Goal: Transaction & Acquisition: Subscribe to service/newsletter

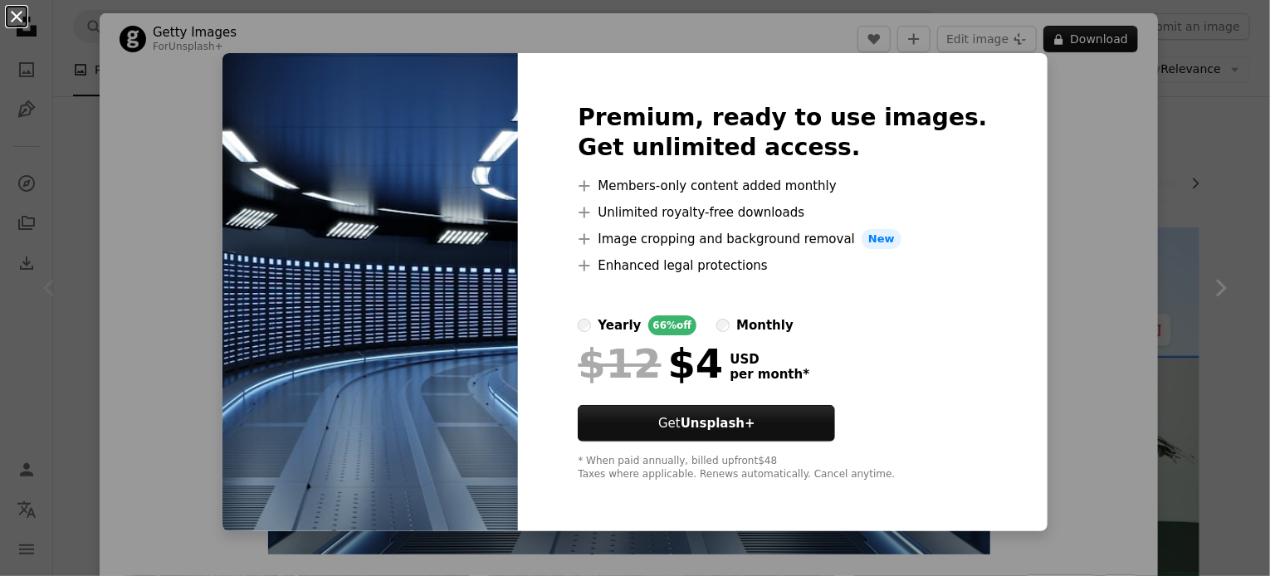
click at [15, 17] on button "An X shape" at bounding box center [17, 17] width 20 height 20
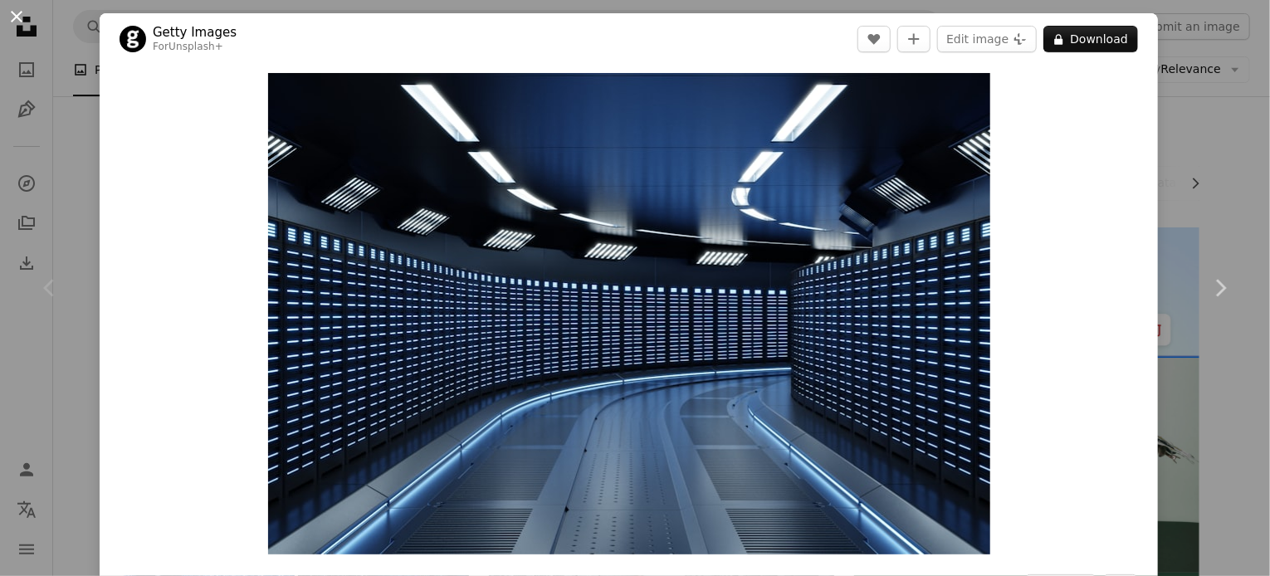
click at [15, 14] on button "An X shape" at bounding box center [17, 17] width 20 height 20
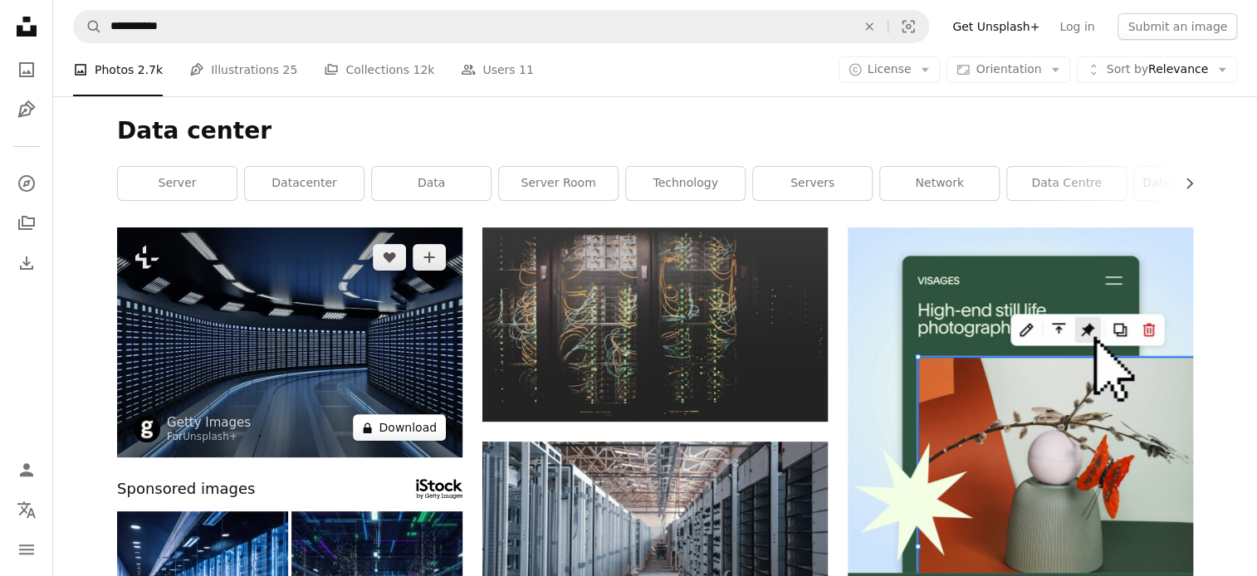
click at [380, 430] on button "A lock Download" at bounding box center [399, 427] width 93 height 27
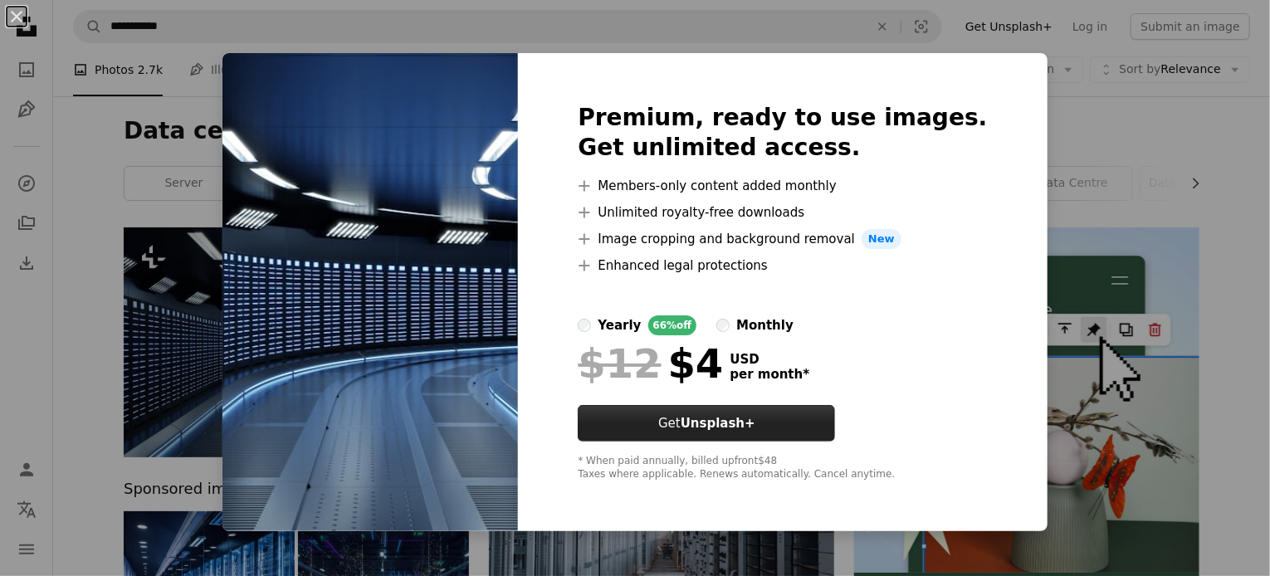
click at [754, 429] on strong "Unsplash+" at bounding box center [718, 423] width 75 height 15
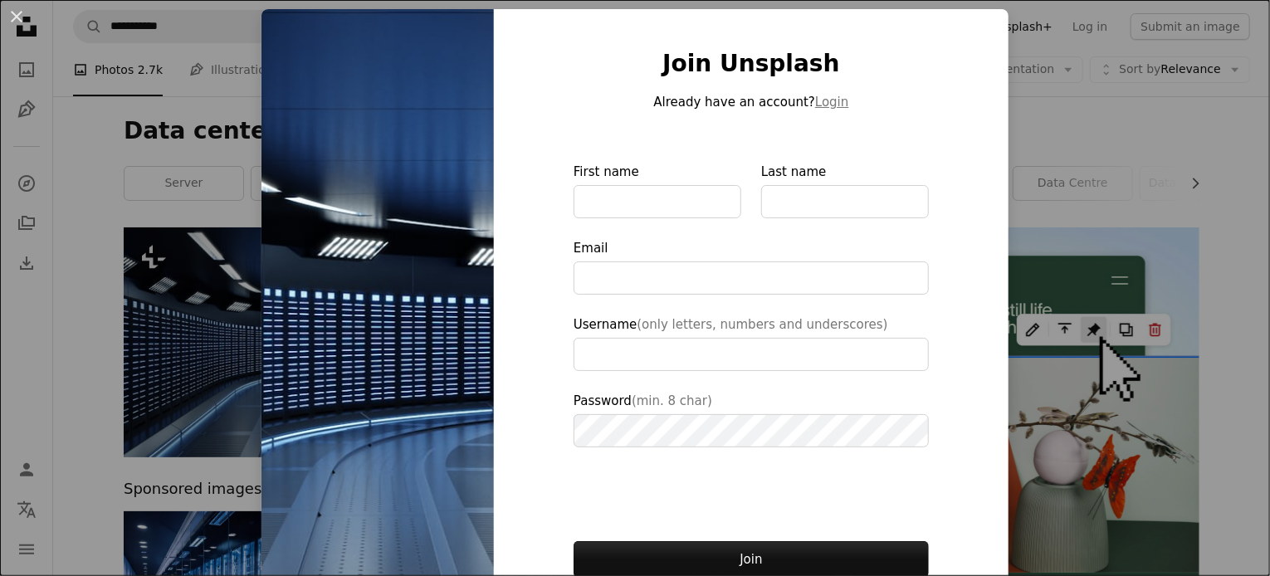
type input "**********"
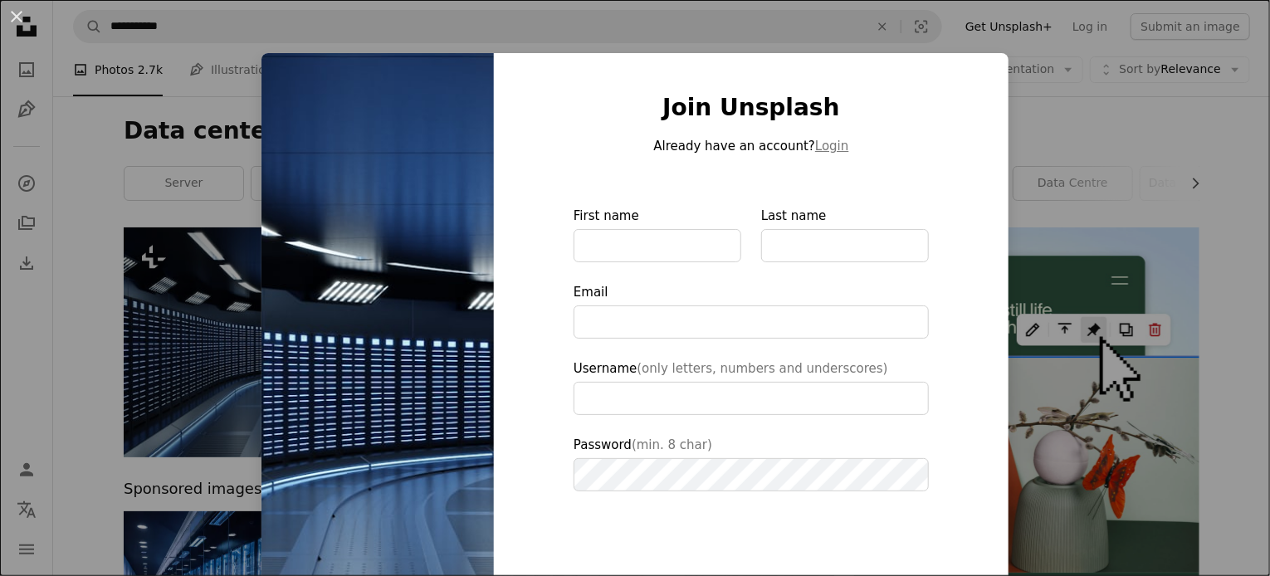
click at [108, 111] on div "An X shape Join Unsplash Already have an account? Login First name Last name Em…" at bounding box center [635, 288] width 1270 height 576
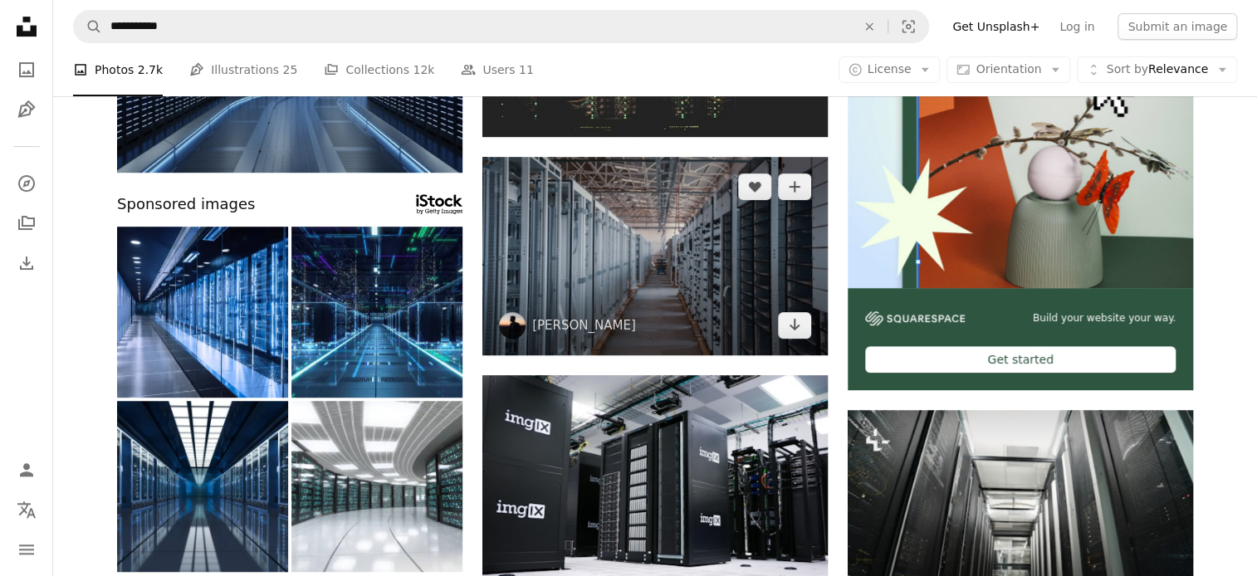
scroll to position [332, 0]
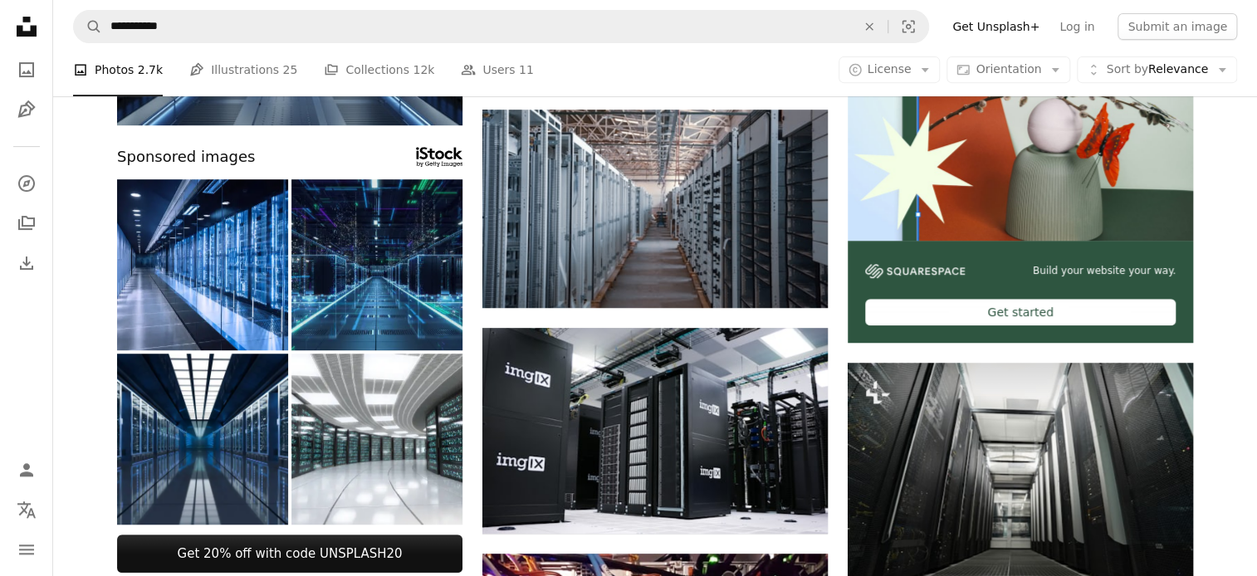
click at [374, 224] on img at bounding box center [376, 264] width 171 height 171
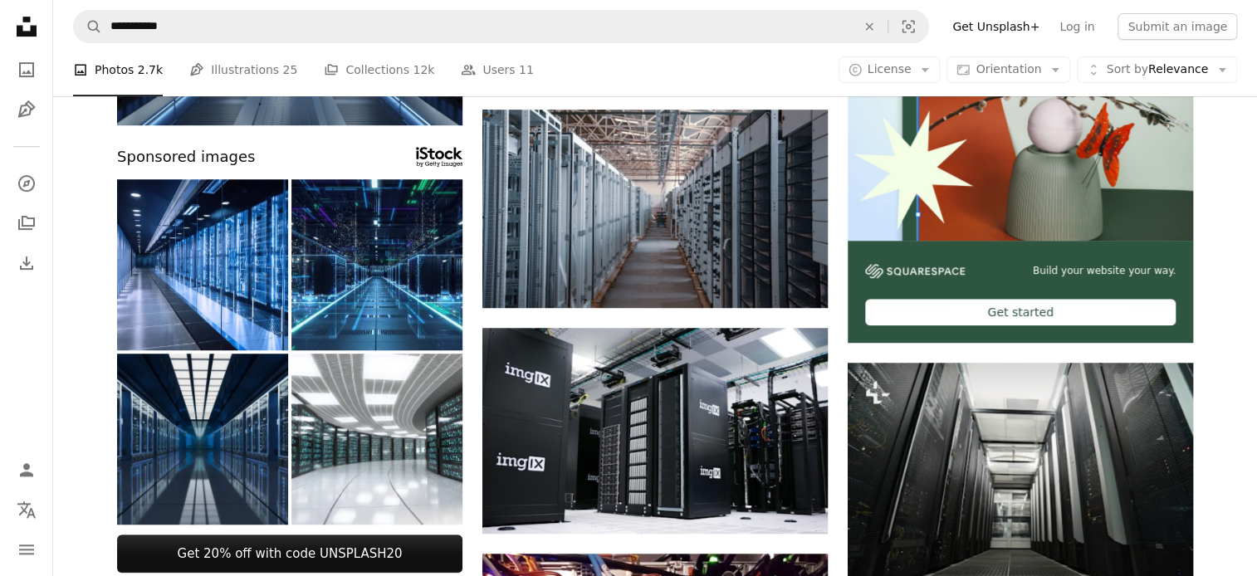
click at [195, 423] on img at bounding box center [202, 439] width 171 height 171
